Goal: Find specific page/section: Find specific page/section

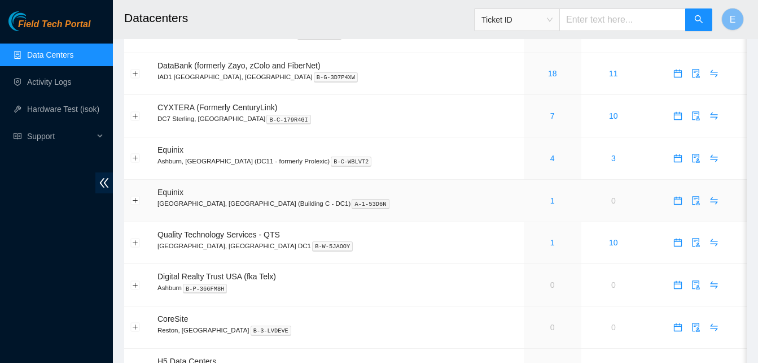
scroll to position [111, 0]
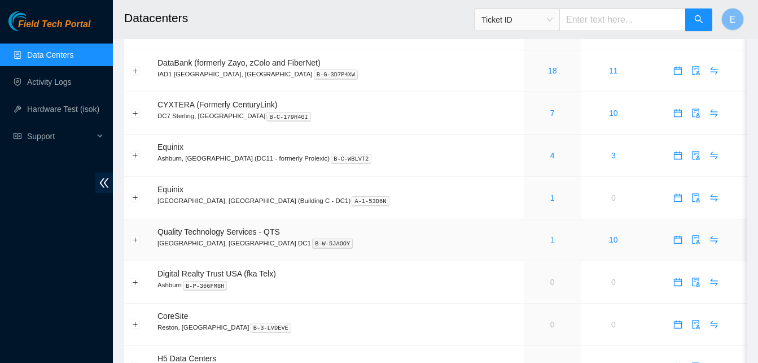
click at [551, 238] on link "1" at bounding box center [553, 239] width 5 height 9
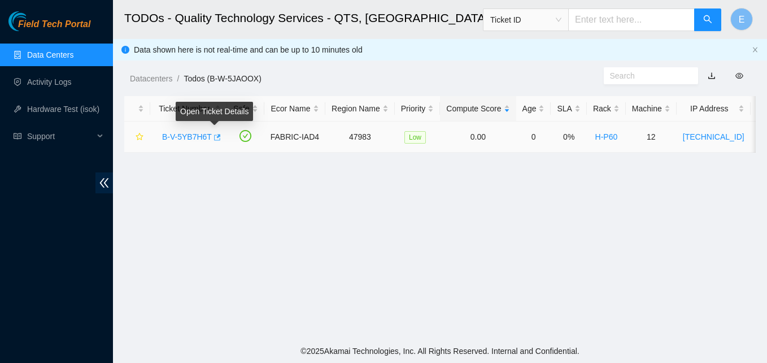
click at [216, 140] on icon "button" at bounding box center [217, 137] width 7 height 6
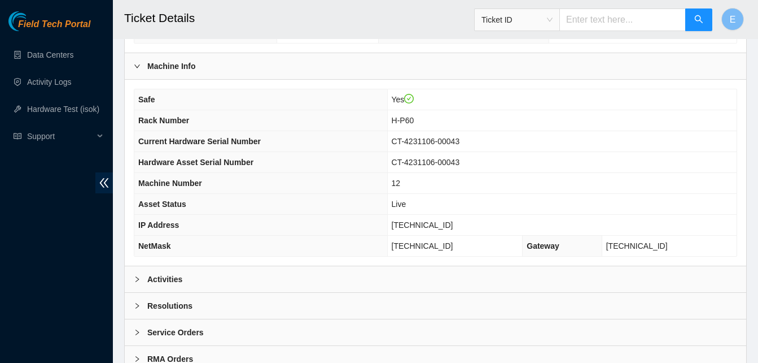
scroll to position [404, 0]
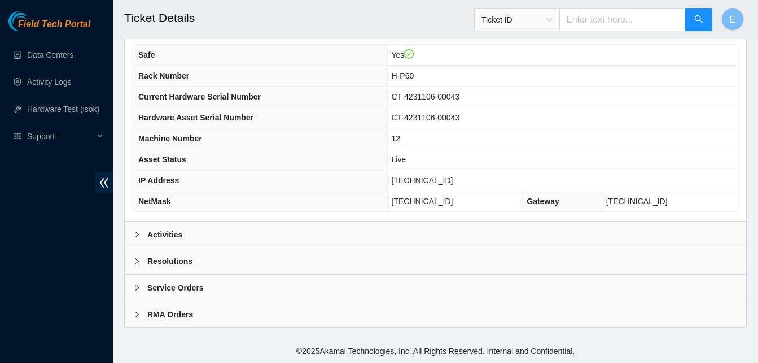
click at [168, 235] on b "Activities" at bounding box center [164, 234] width 35 height 12
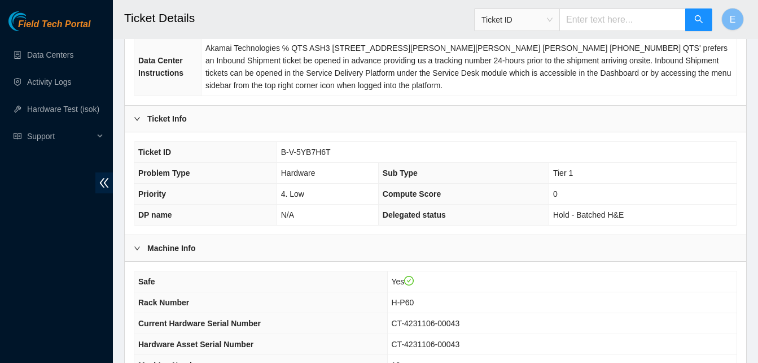
scroll to position [177, 0]
